Goal: Task Accomplishment & Management: Manage account settings

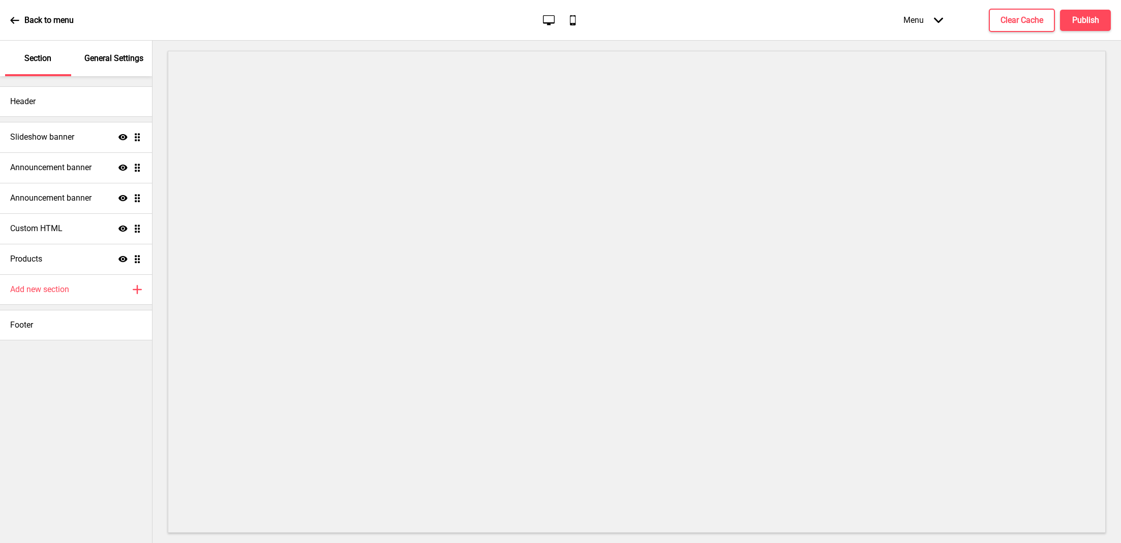
click at [111, 60] on p "General Settings" at bounding box center [113, 58] width 59 height 11
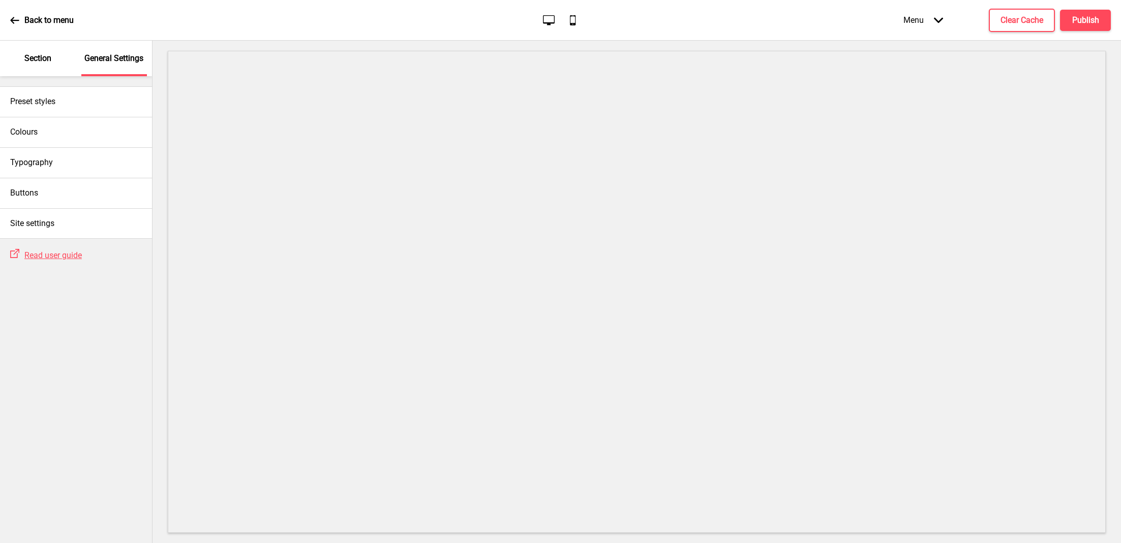
click at [44, 62] on p "Section" at bounding box center [37, 58] width 27 height 11
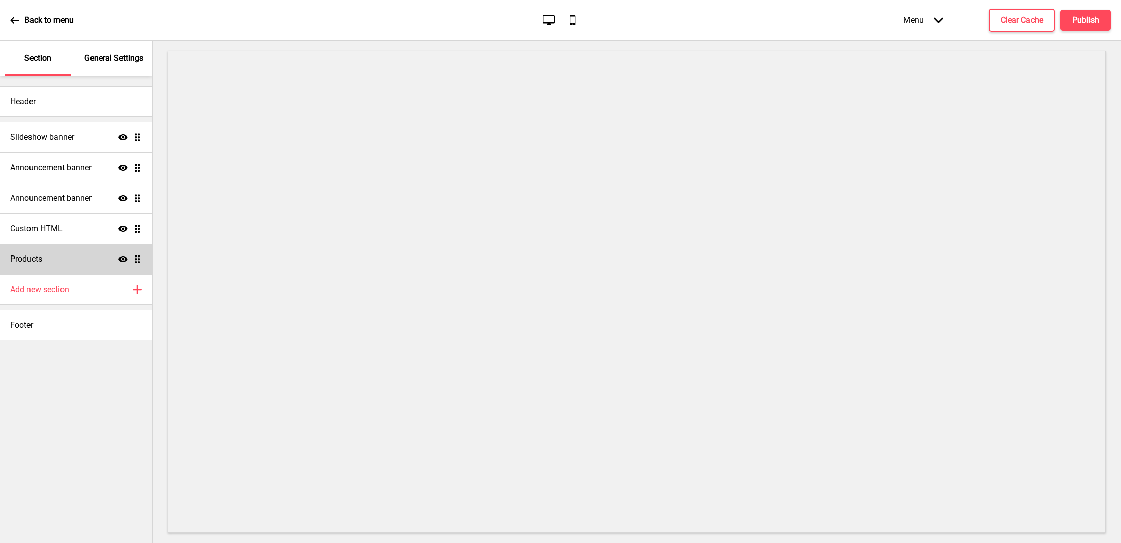
click at [83, 252] on div "Products Show Drag" at bounding box center [76, 259] width 152 height 30
select select "list"
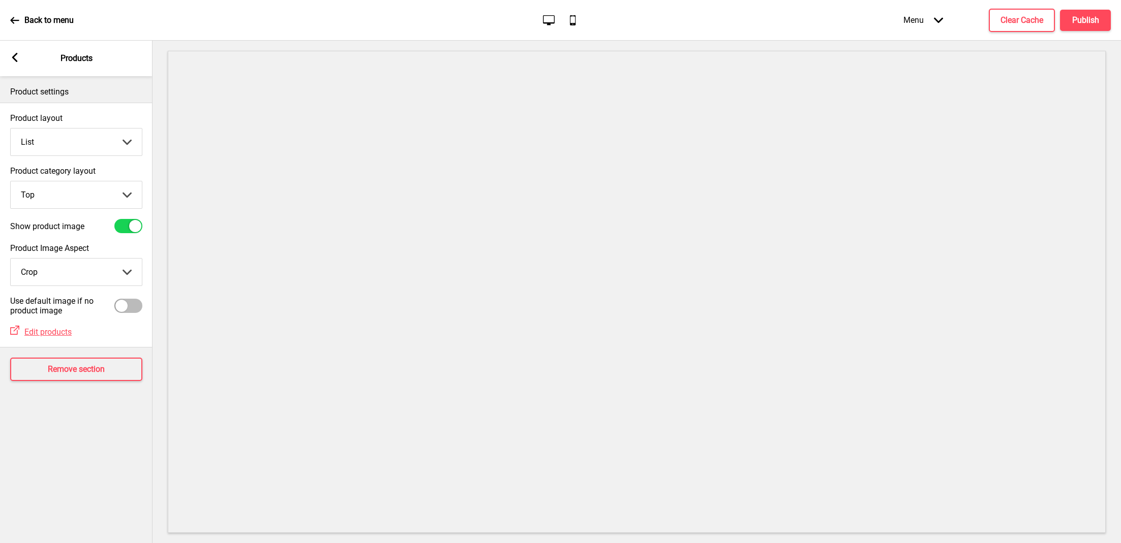
click at [111, 183] on select "Top Side" at bounding box center [76, 194] width 131 height 27
click at [17, 56] on rect at bounding box center [14, 57] width 9 height 9
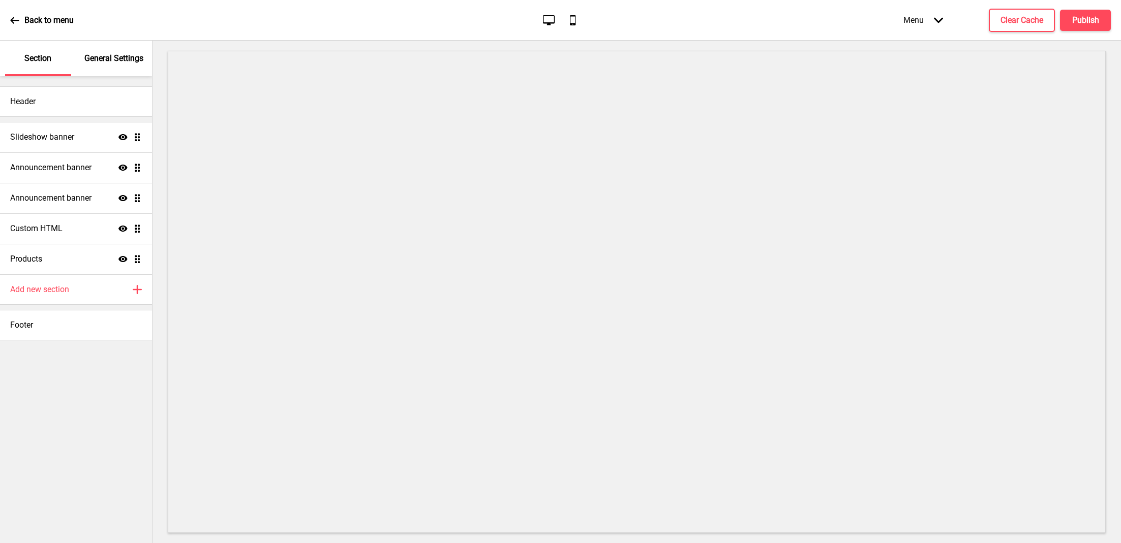
click at [116, 58] on p "General Settings" at bounding box center [113, 58] width 59 height 11
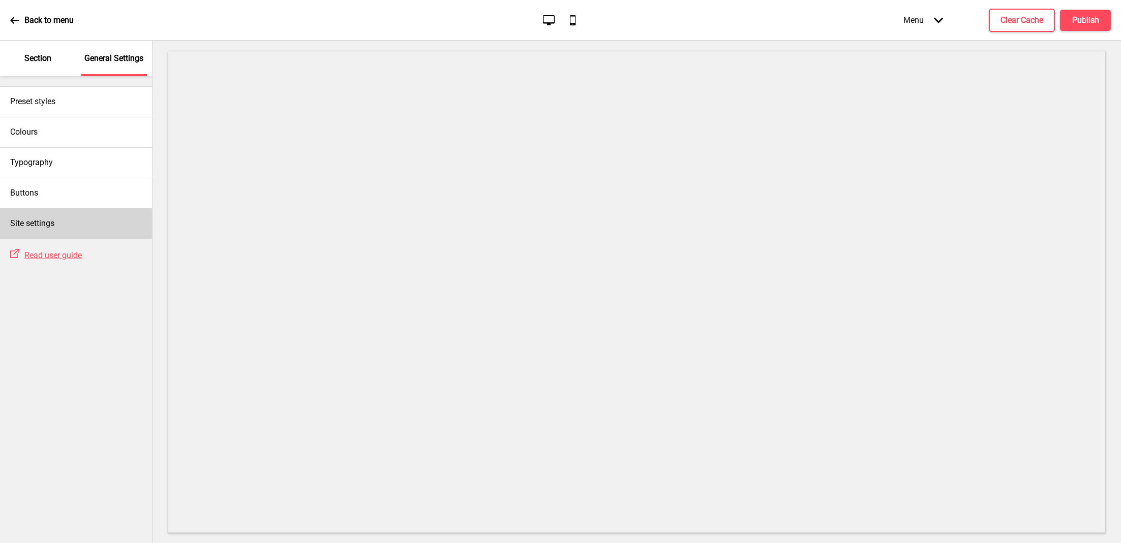
click at [87, 216] on div "Site settings" at bounding box center [76, 223] width 152 height 30
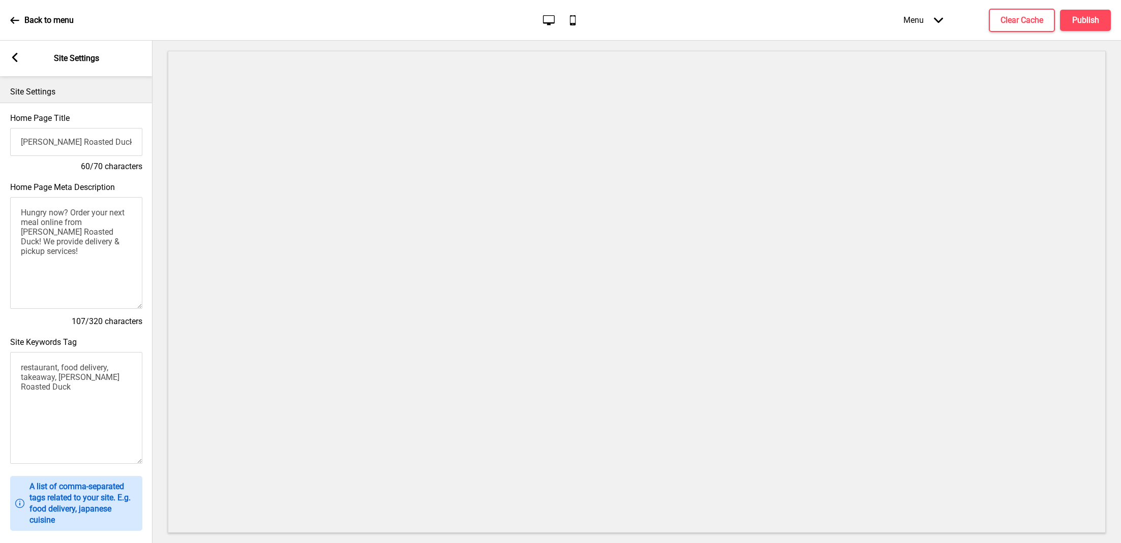
click at [16, 61] on icon at bounding box center [15, 57] width 6 height 9
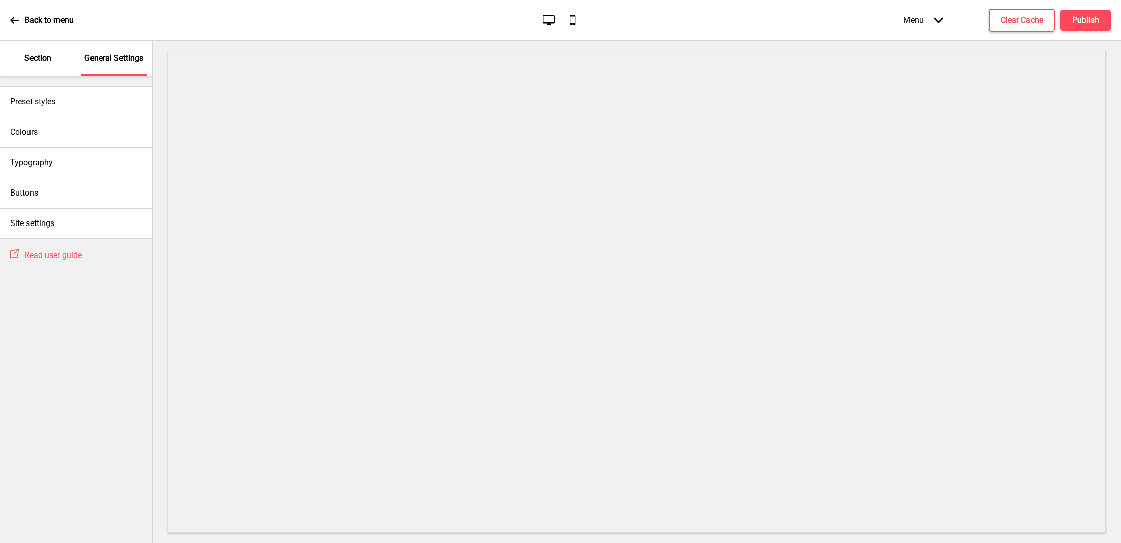
click at [19, 57] on div "Section" at bounding box center [38, 59] width 66 height 36
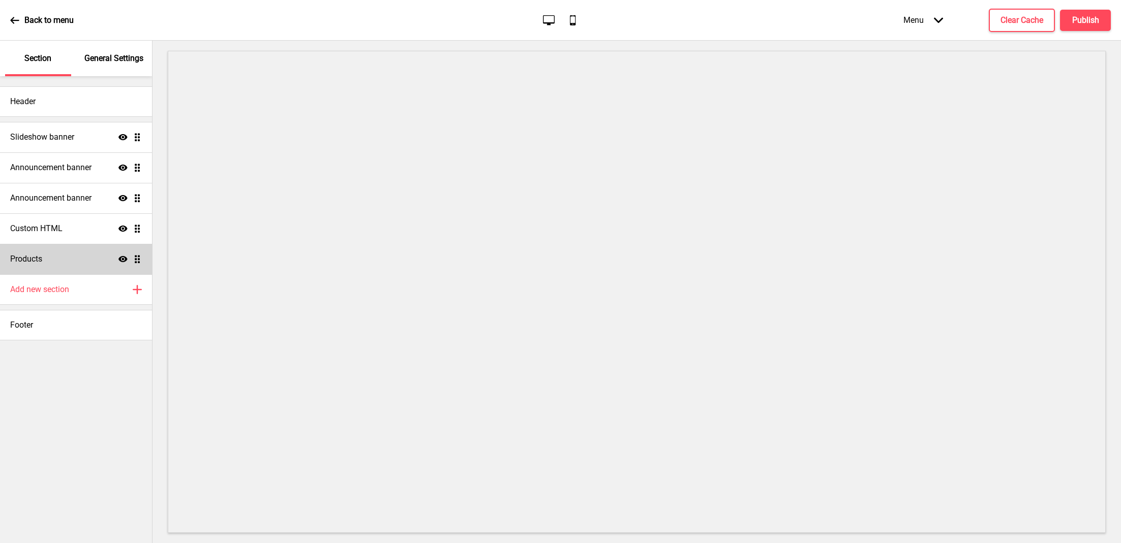
click at [102, 259] on div "Products Show Drag" at bounding box center [76, 259] width 152 height 30
select select "list"
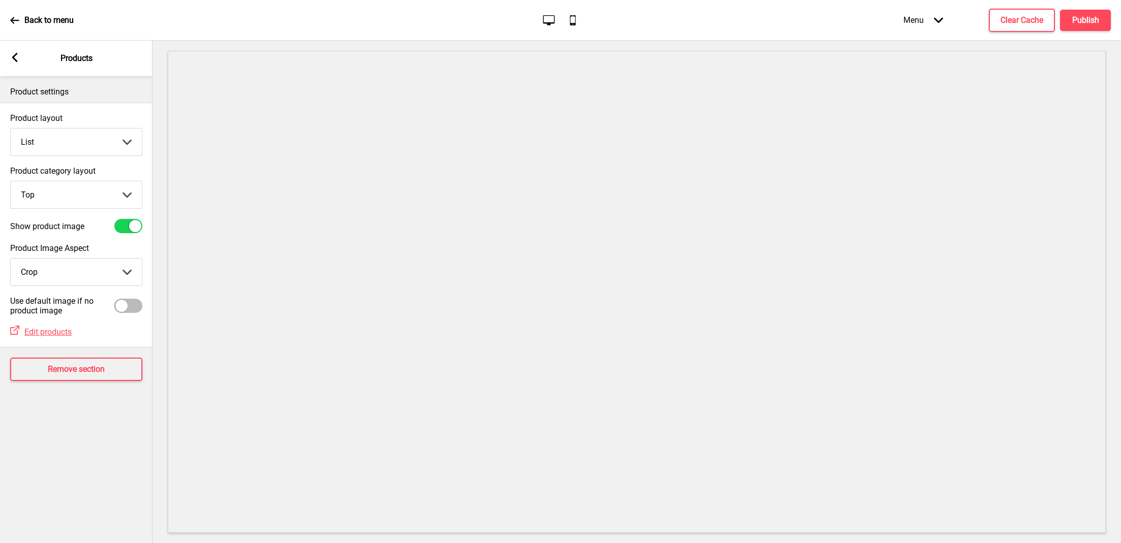
click at [117, 302] on div at bounding box center [121, 306] width 12 height 12
click at [117, 302] on div at bounding box center [128, 306] width 28 height 14
checkbox input "false"
click at [87, 135] on select "Grid List" at bounding box center [76, 142] width 131 height 27
click at [11, 129] on select "Grid List" at bounding box center [76, 142] width 131 height 27
